Goal: Navigation & Orientation: Understand site structure

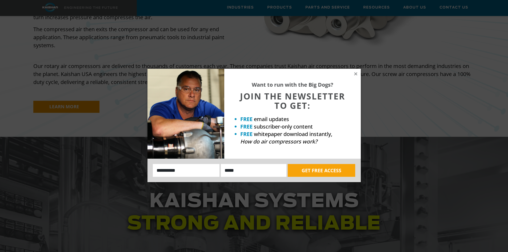
scroll to position [480, 0]
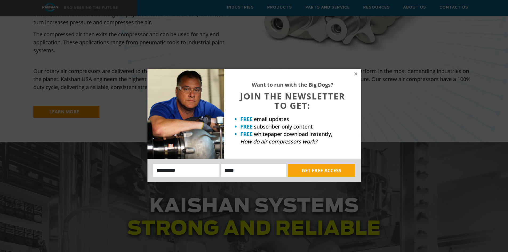
click at [237, 0] on div "Want to run with the Big Dogs? JOIN THE NEWSLETTER TO GET: FREE email updates F…" at bounding box center [254, 126] width 508 height 252
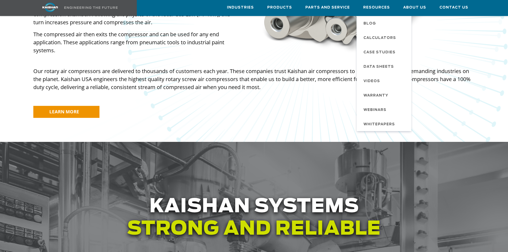
click at [396, 4] on li "Resources Blog Calculators Case Studies Data Sheets Videos Warranty Webinars Wh…" at bounding box center [377, 7] width 40 height 15
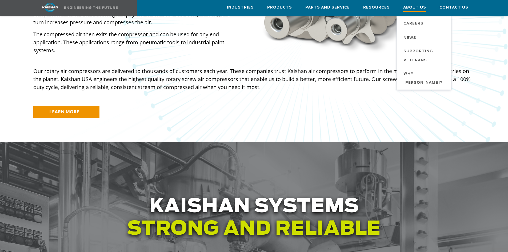
click at [408, 5] on span "About Us" at bounding box center [414, 8] width 23 height 7
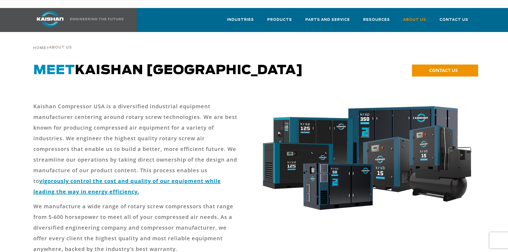
click at [156, 41] on div "Home > About Us" at bounding box center [254, 42] width 448 height 20
click at [117, 18] on img at bounding box center [96, 19] width 53 height 2
